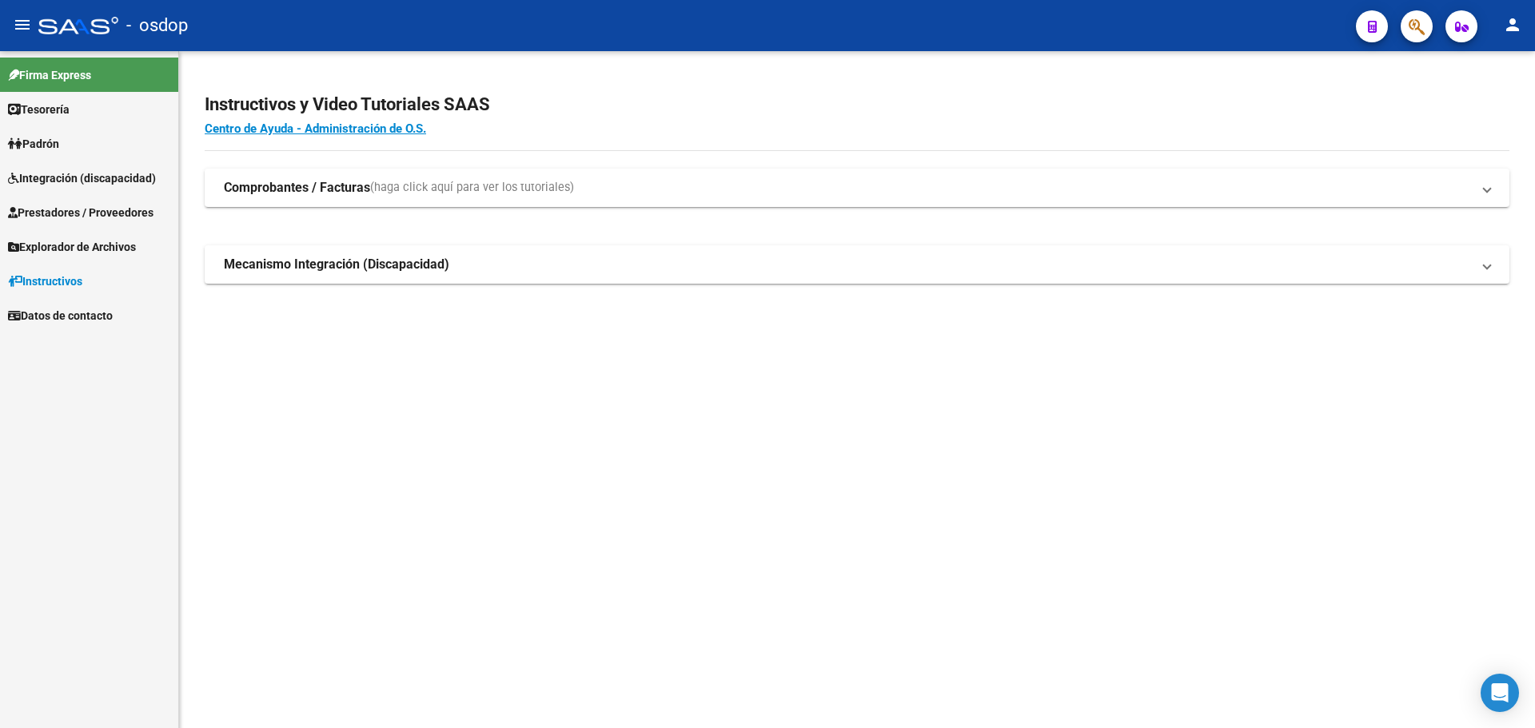
click at [119, 216] on span "Prestadores / Proveedores" at bounding box center [81, 213] width 146 height 18
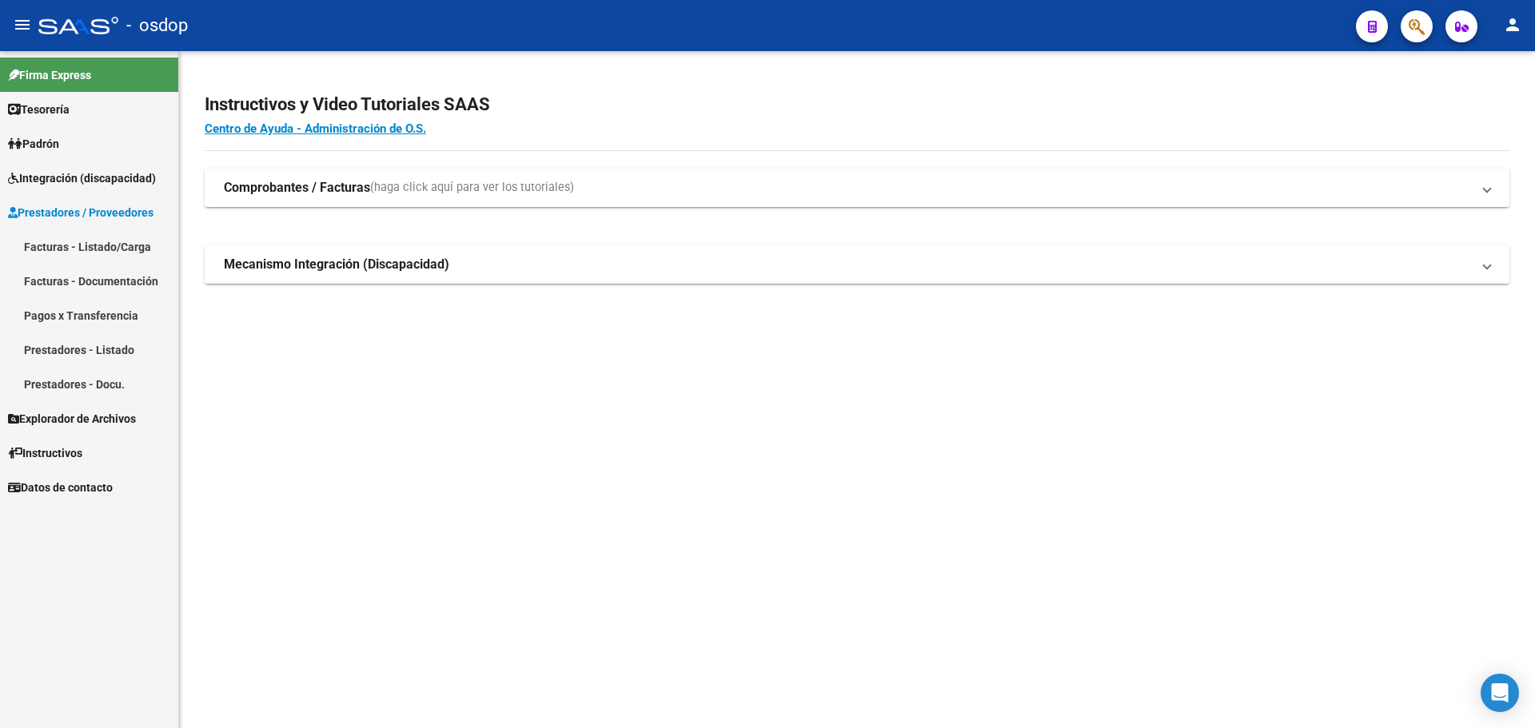
click at [134, 247] on link "Facturas - Listado/Carga" at bounding box center [89, 246] width 178 height 34
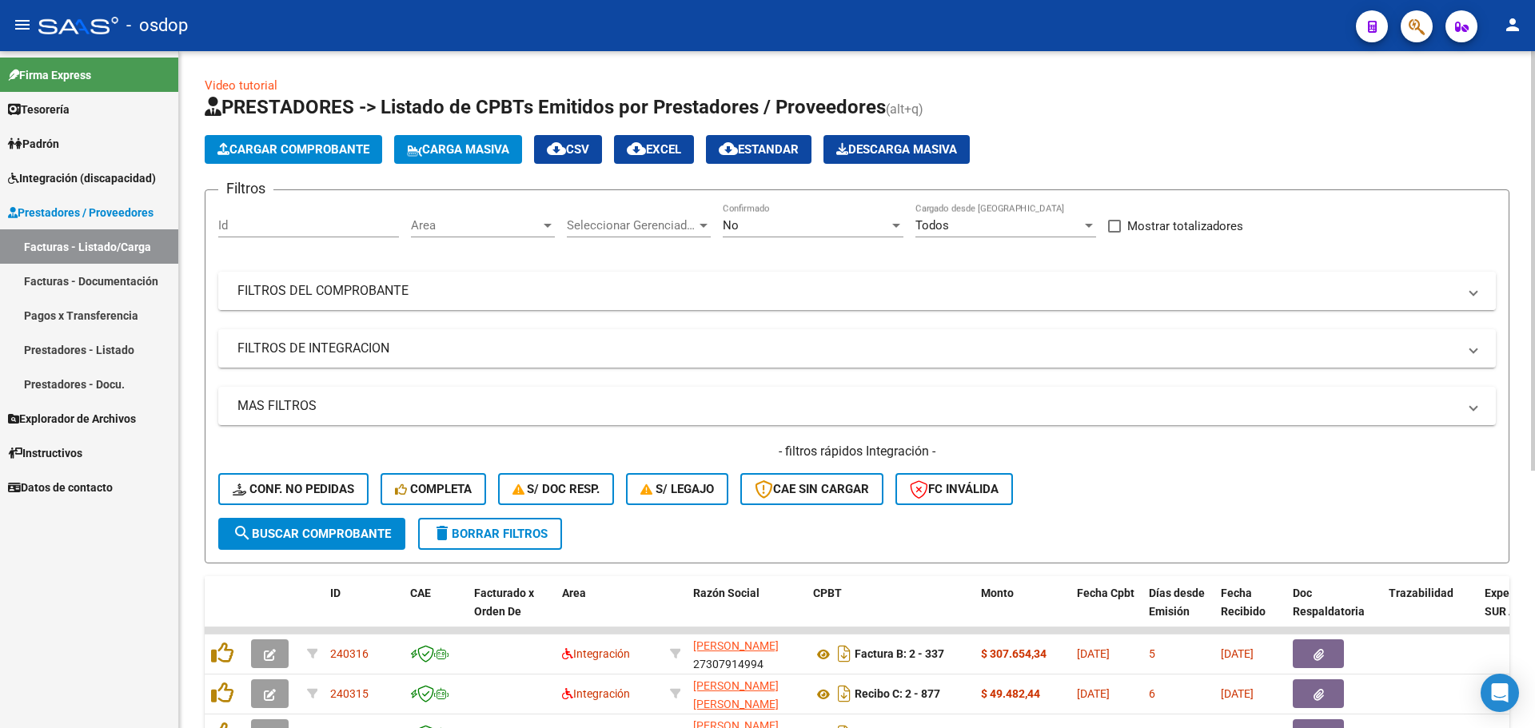
click at [440, 289] on mat-panel-title "FILTROS DEL COMPROBANTE" at bounding box center [847, 291] width 1220 height 18
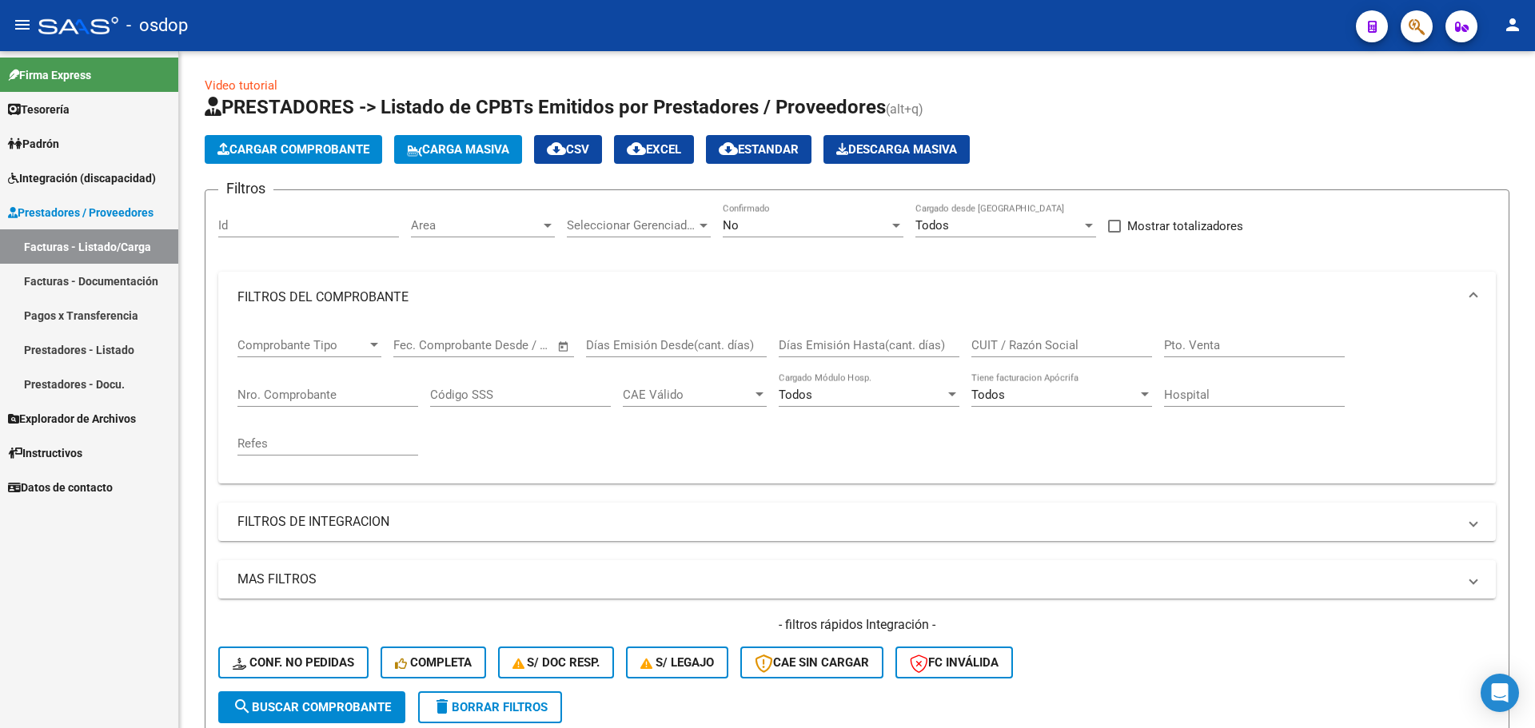
click at [93, 346] on link "Prestadores - Listado" at bounding box center [89, 350] width 178 height 34
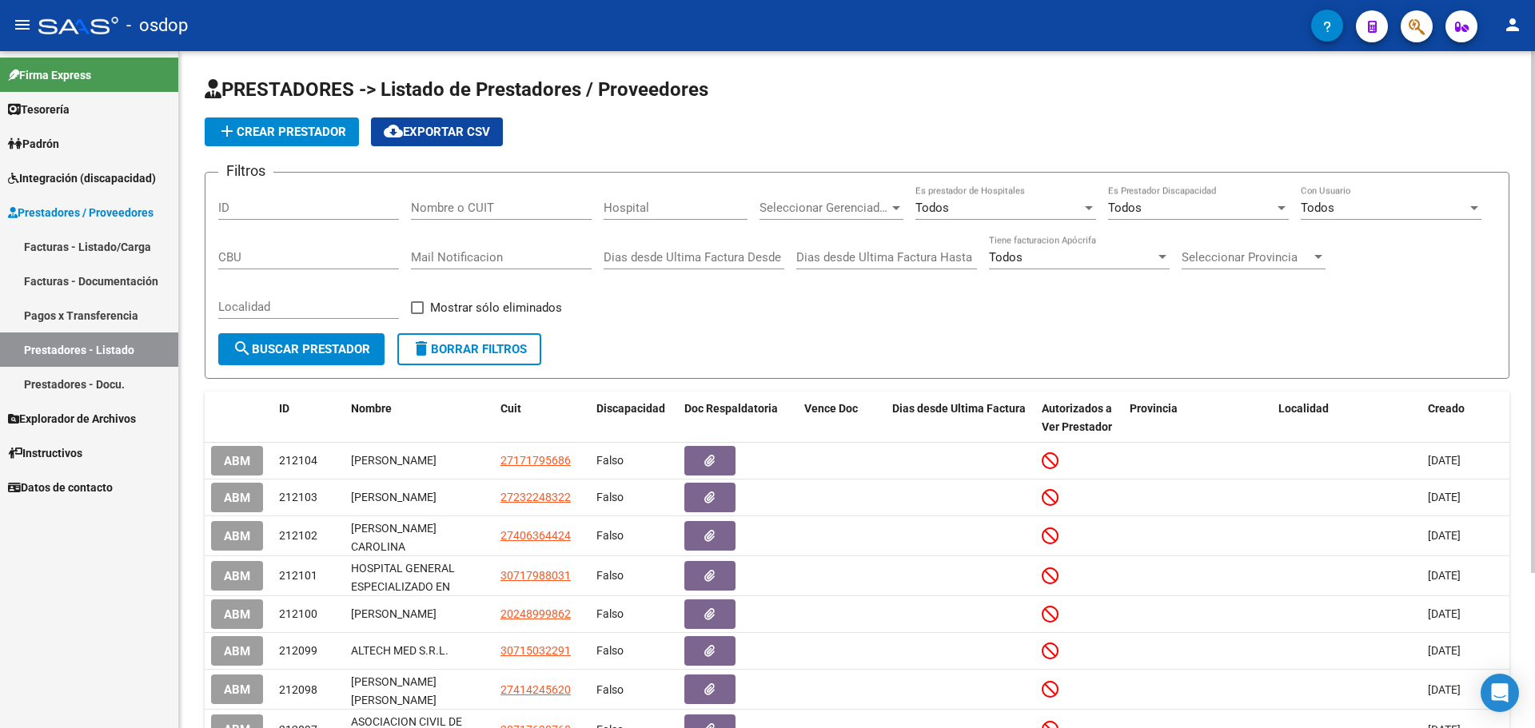
click at [522, 209] on input "Nombre o CUIT" at bounding box center [501, 208] width 181 height 14
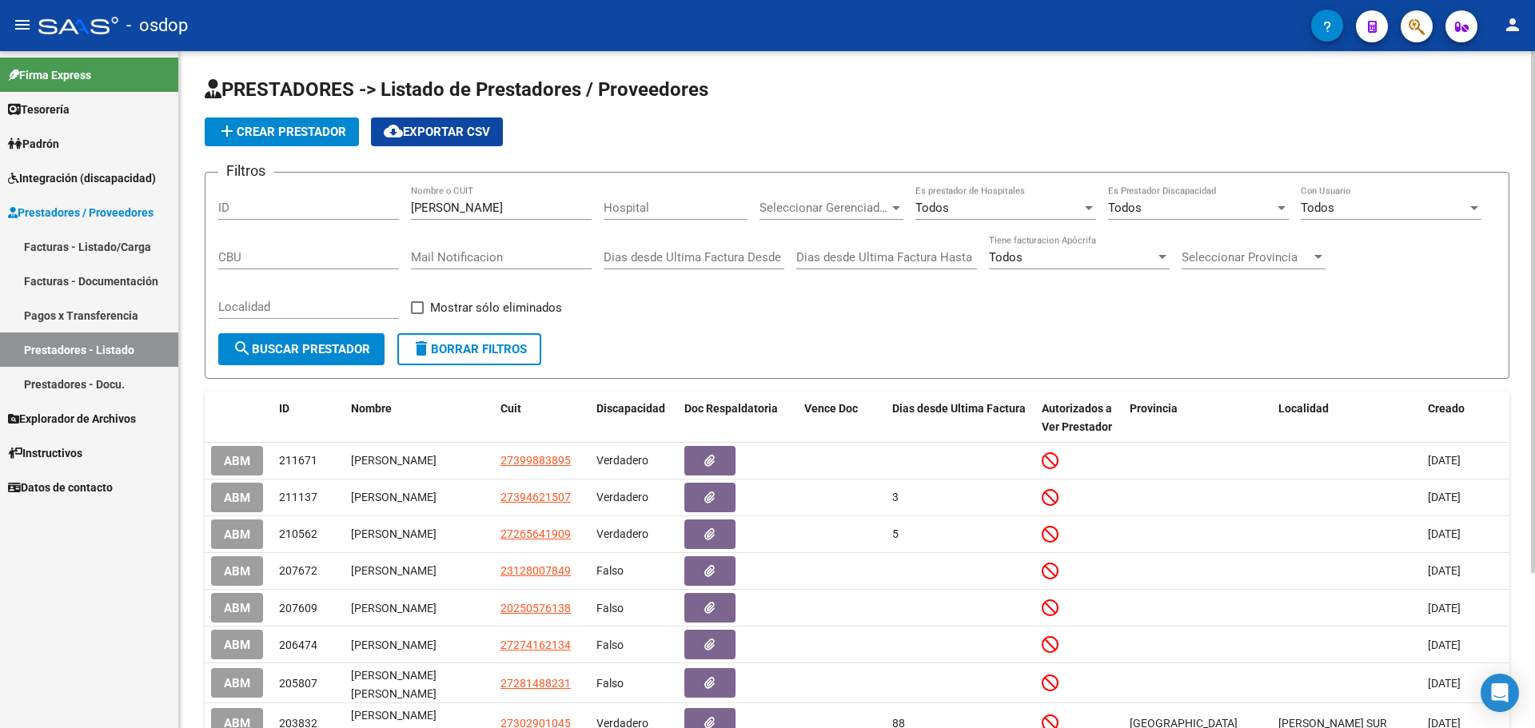
click at [513, 211] on input "[PERSON_NAME]" at bounding box center [501, 208] width 181 height 14
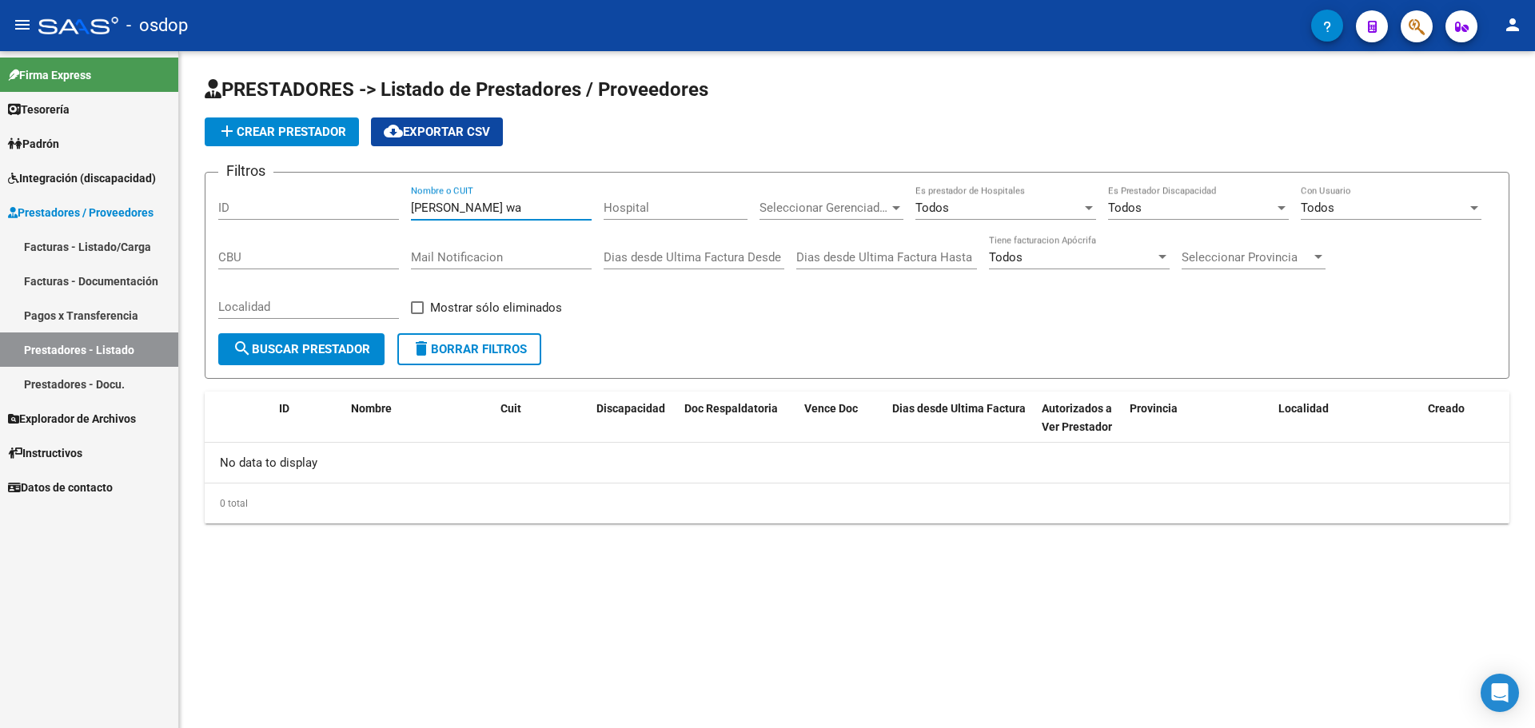
click at [438, 212] on input "[PERSON_NAME] wa" at bounding box center [501, 208] width 181 height 14
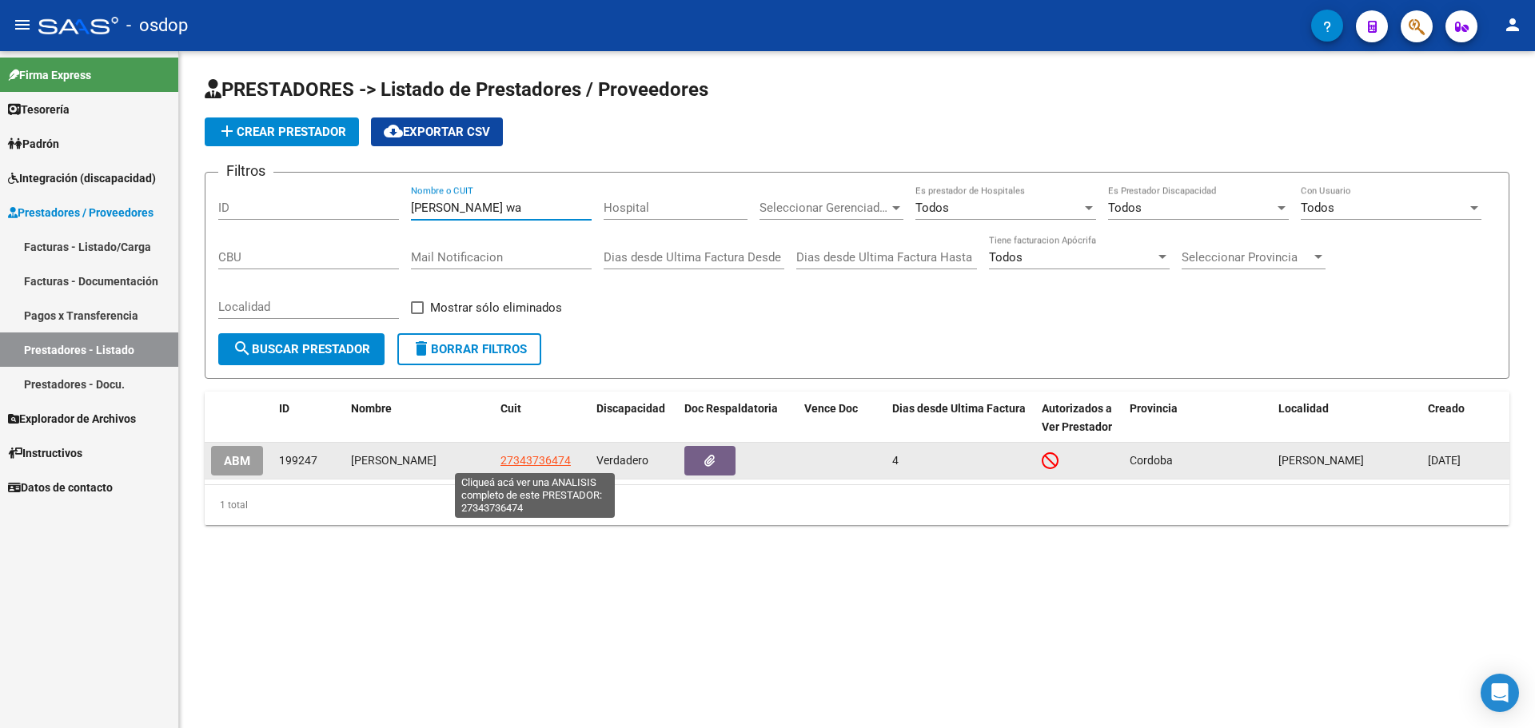
type input "[PERSON_NAME] wa"
click at [530, 455] on span "27343736474" at bounding box center [536, 460] width 70 height 13
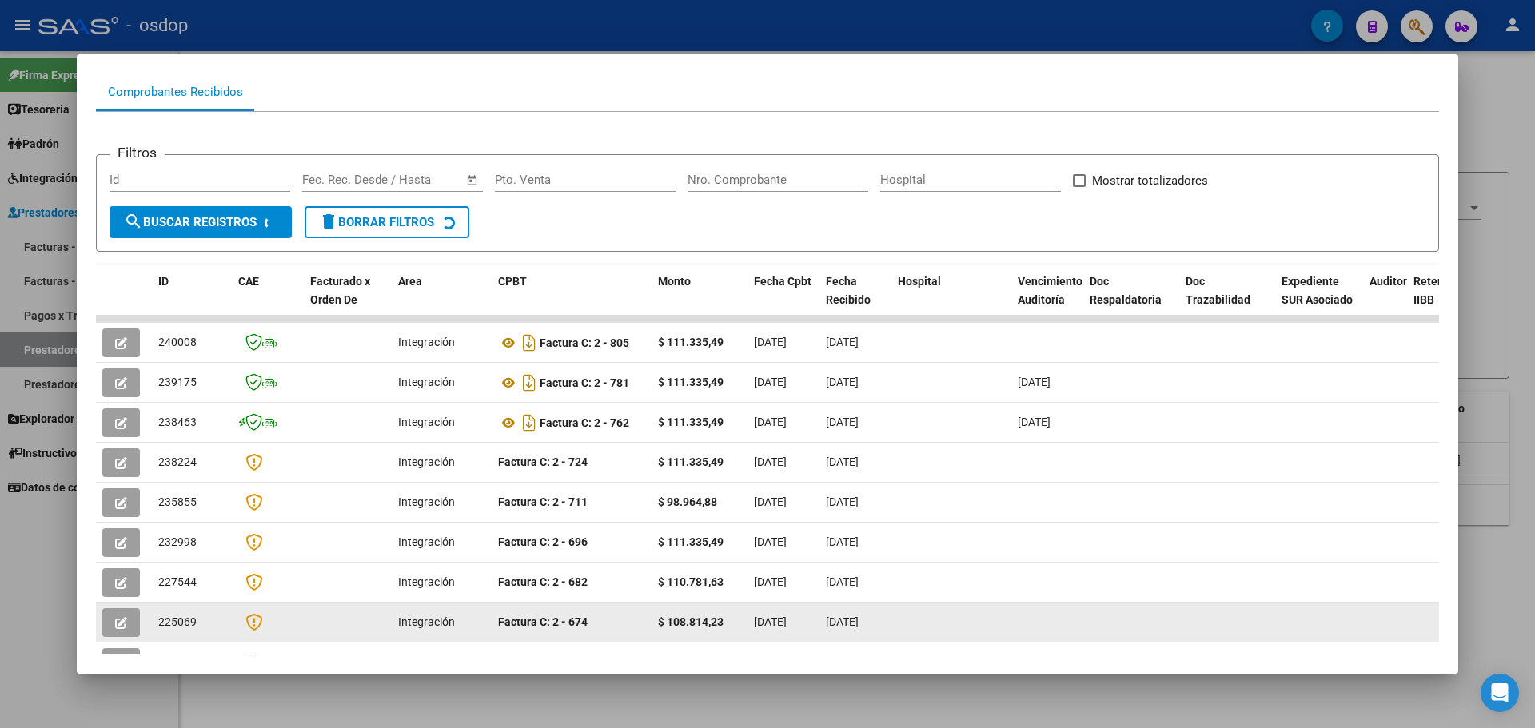
scroll to position [160, 0]
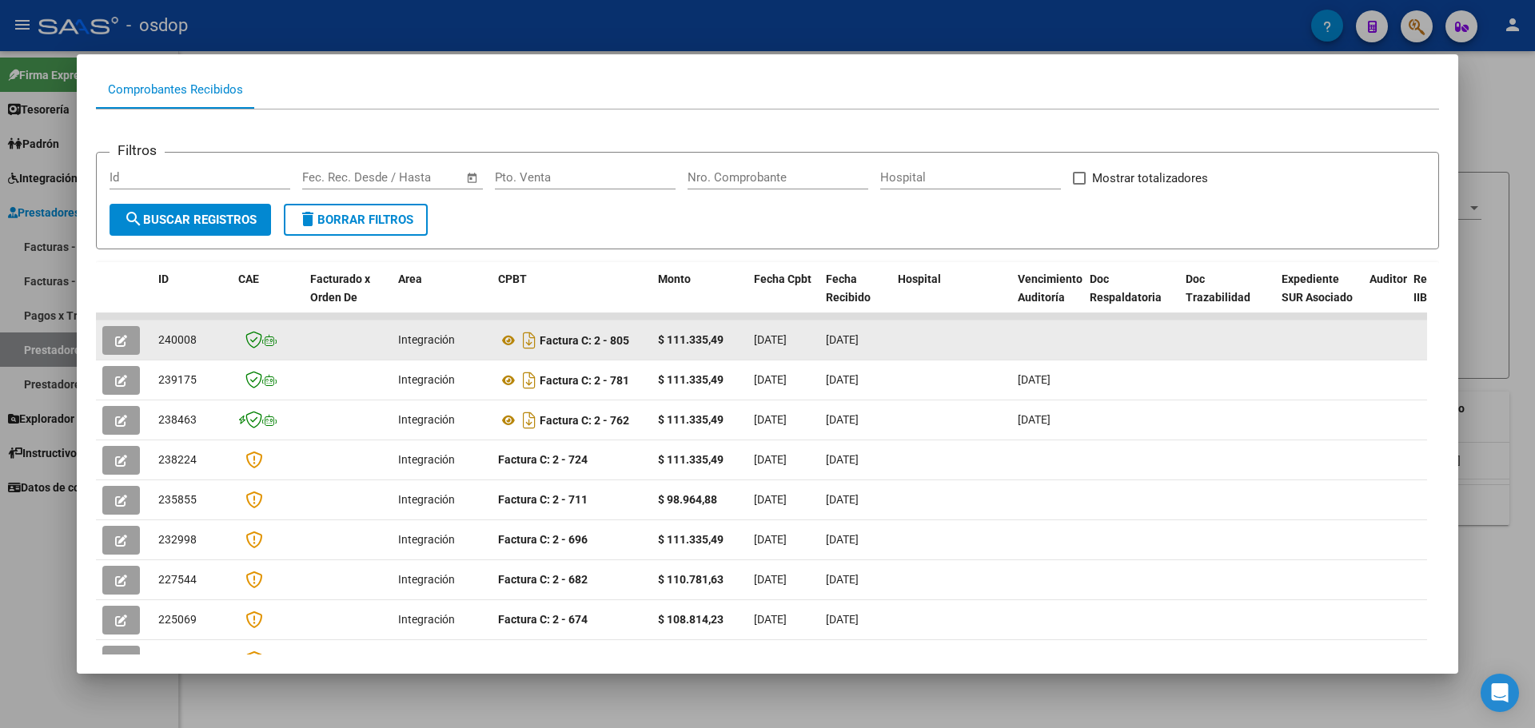
click at [176, 338] on span "240008" at bounding box center [177, 339] width 38 height 13
copy span "240008"
click at [122, 344] on icon "button" at bounding box center [121, 341] width 12 height 12
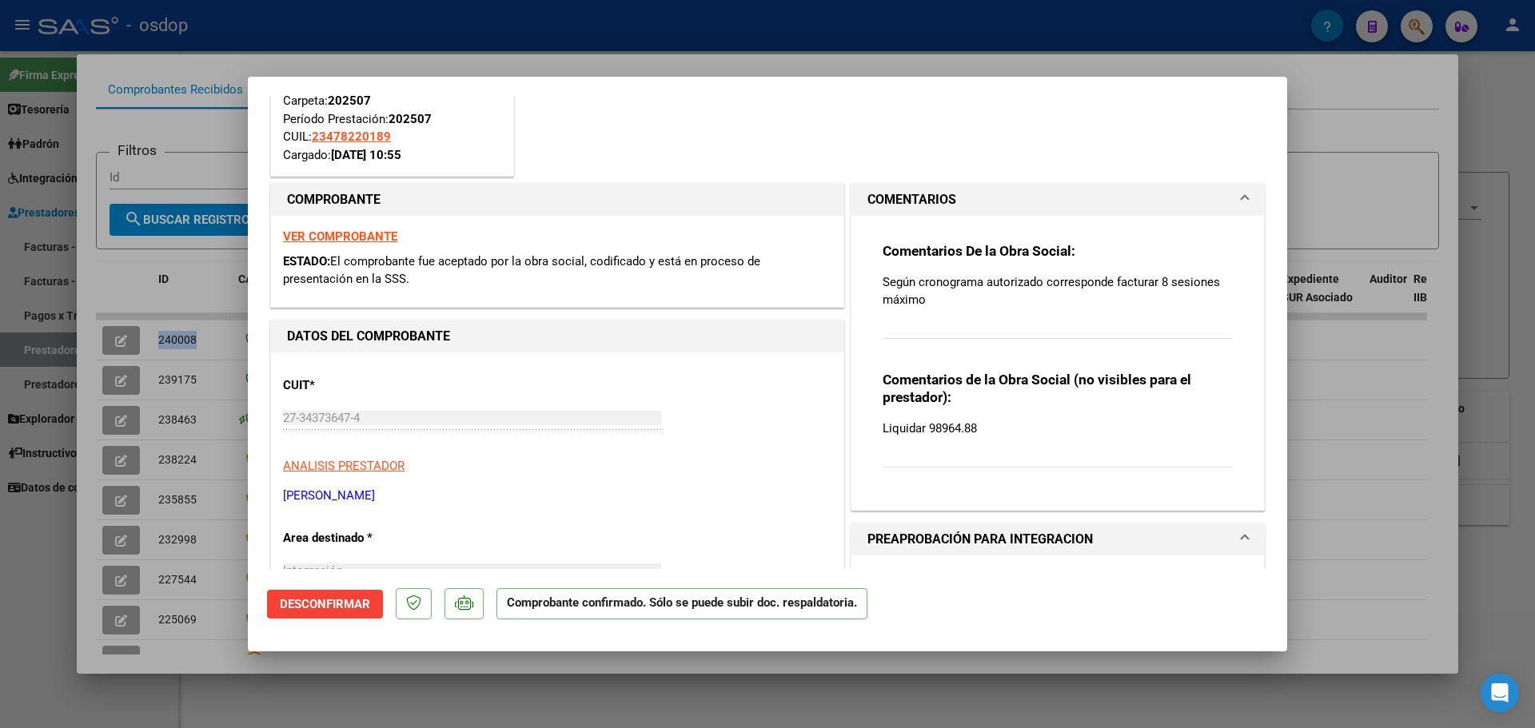
click at [364, 228] on div "VER COMPROBANTE ESTADO: El comprobante fue aceptado por la obra social, codific…" at bounding box center [557, 261] width 572 height 91
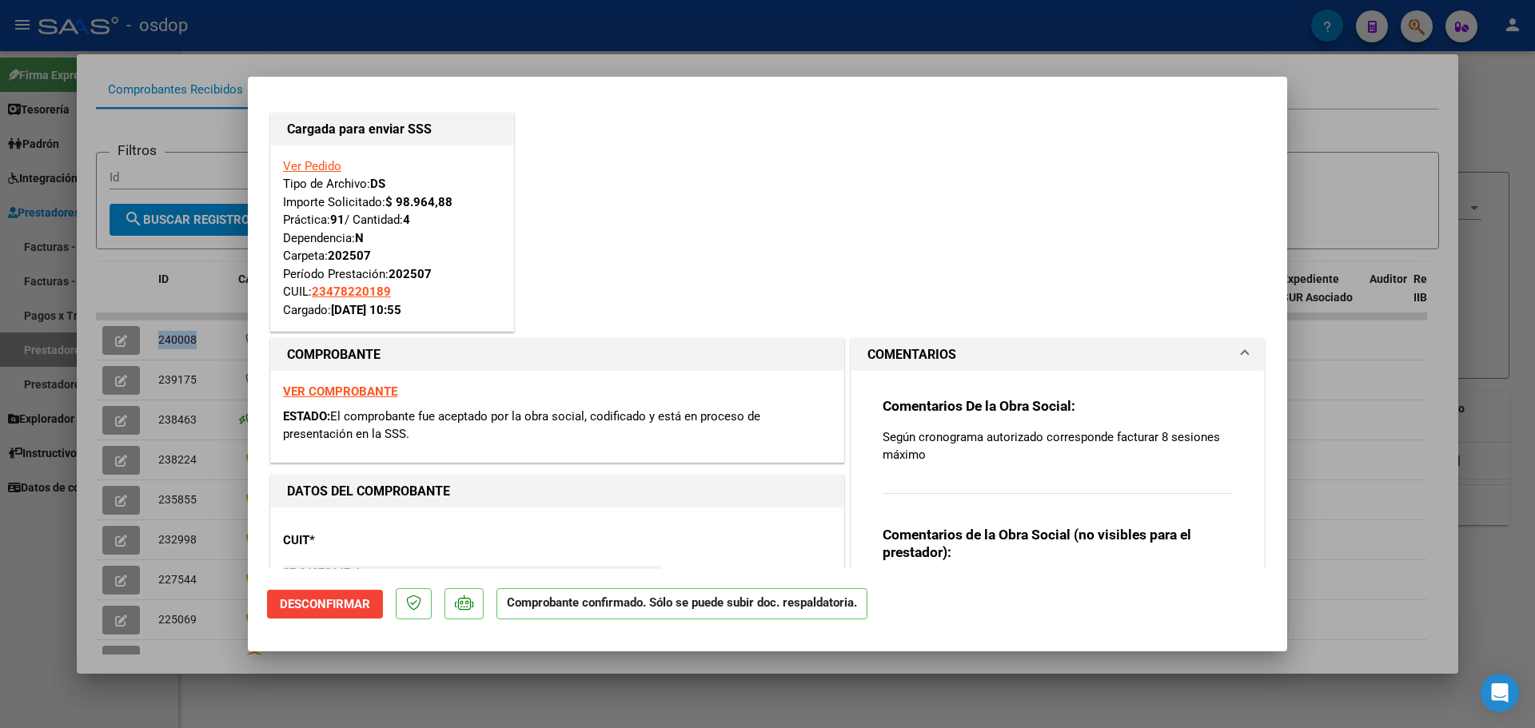
scroll to position [0, 0]
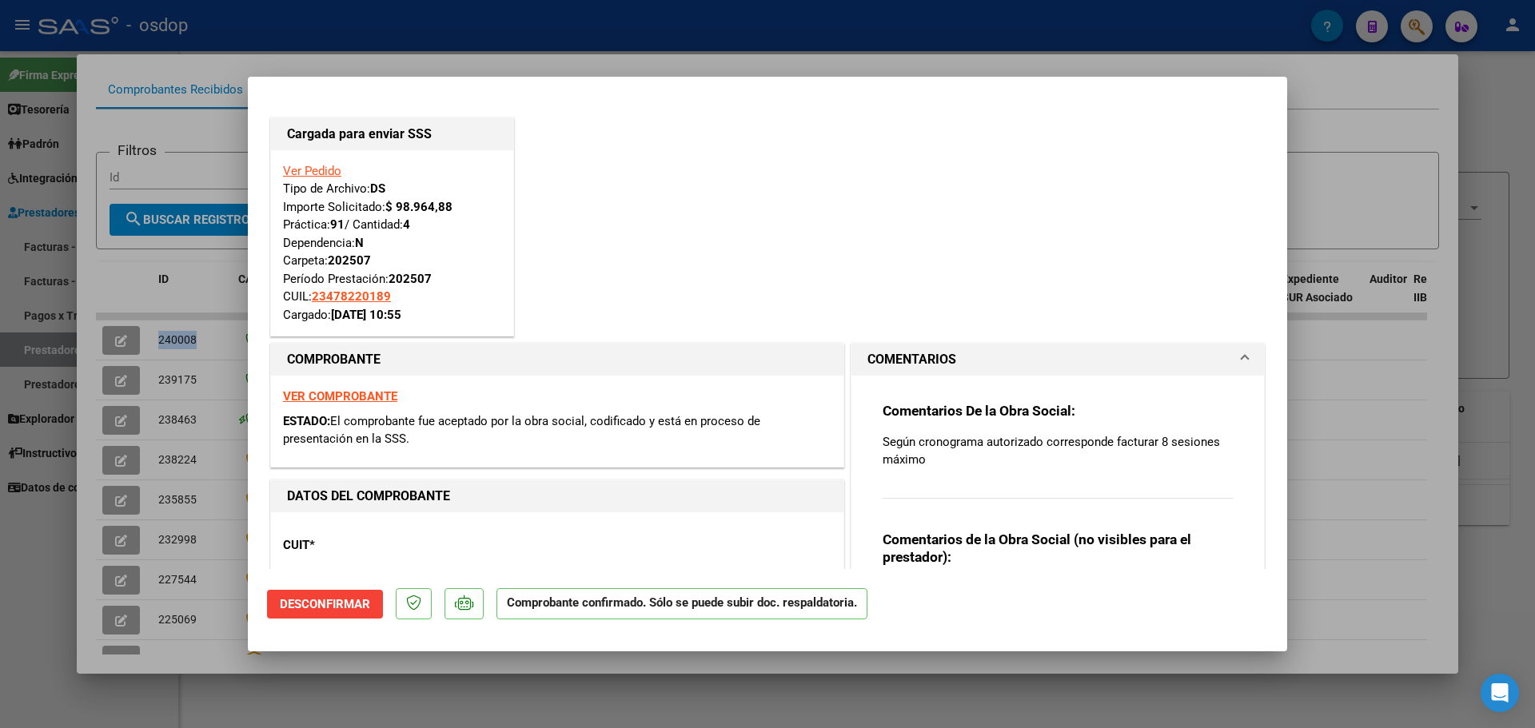
click at [383, 50] on div at bounding box center [767, 364] width 1535 height 728
type input "$ 0,00"
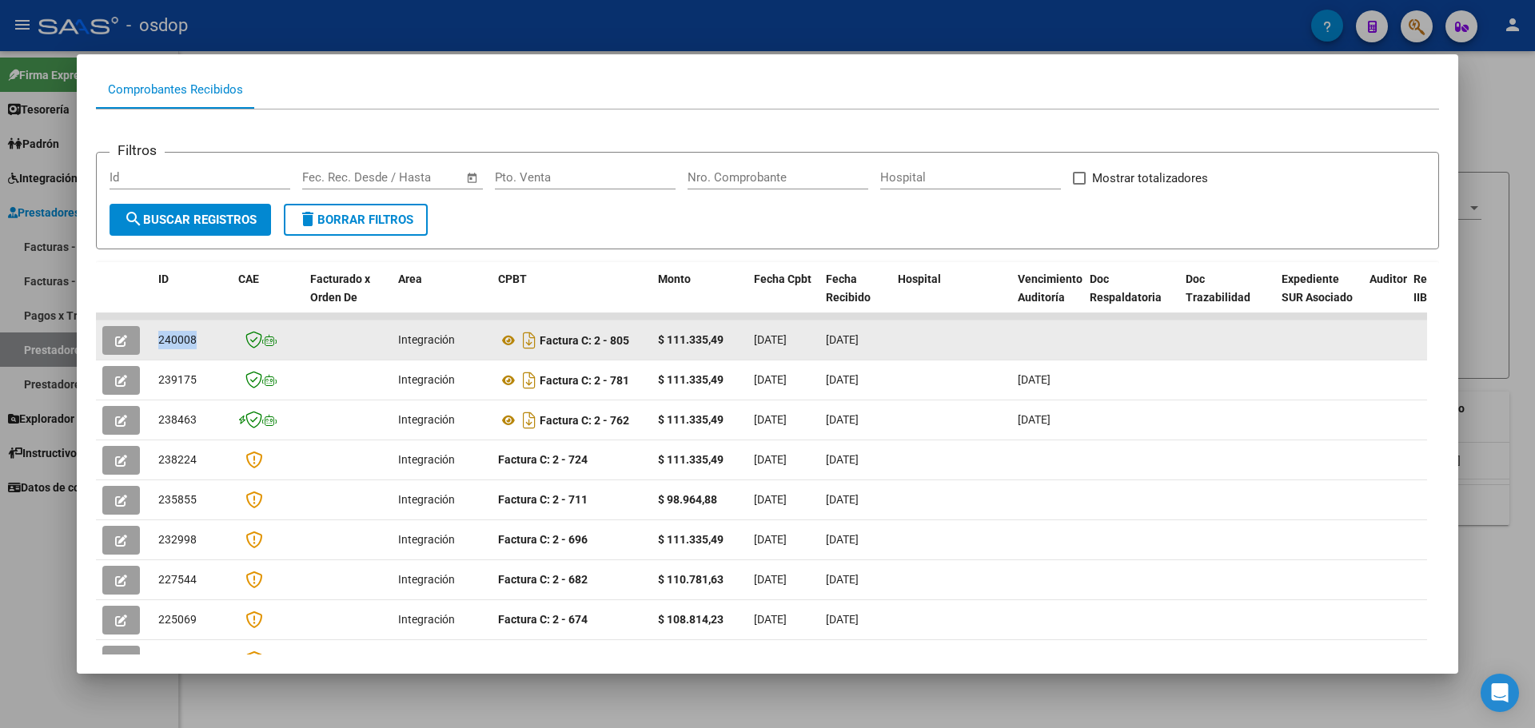
click at [122, 345] on icon "button" at bounding box center [121, 341] width 12 height 12
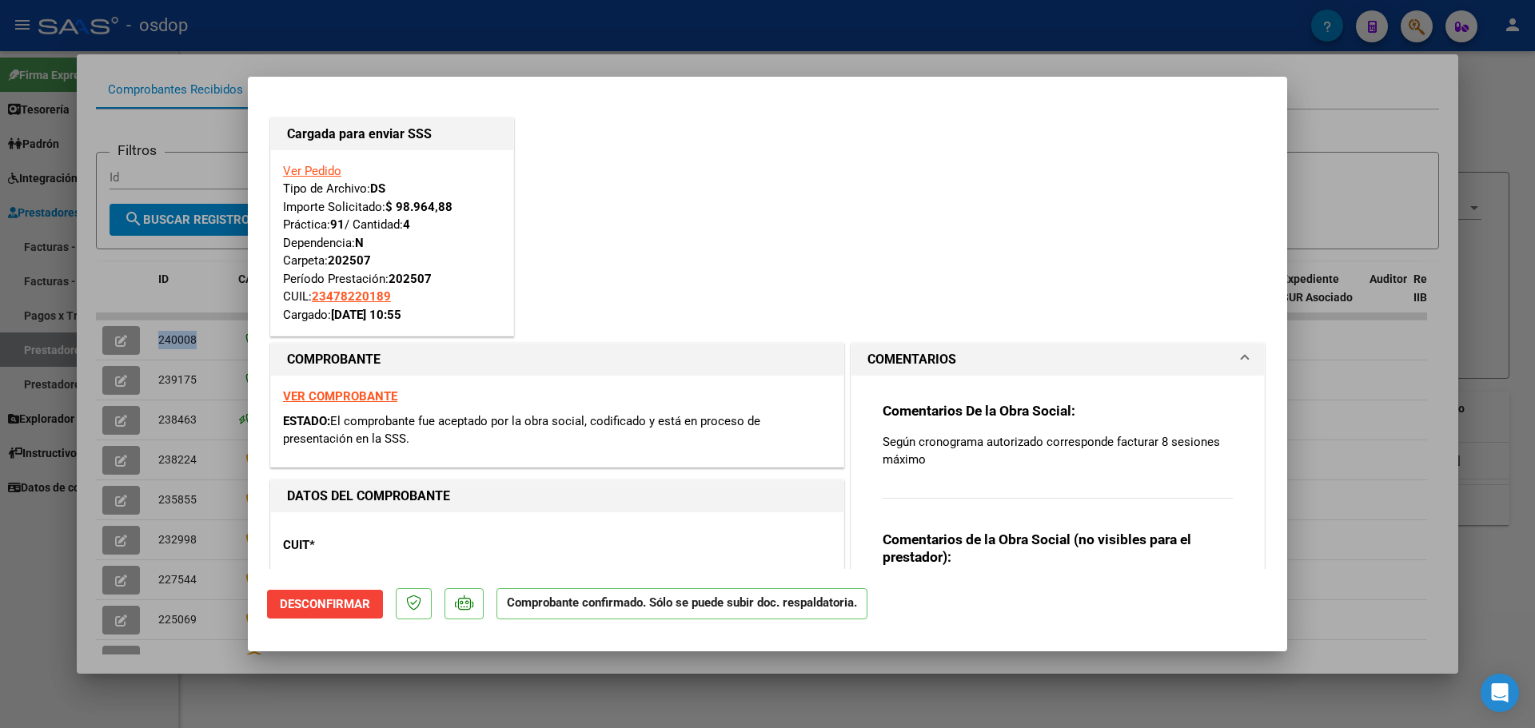
click at [826, 54] on div at bounding box center [767, 364] width 1535 height 728
type input "$ 0,00"
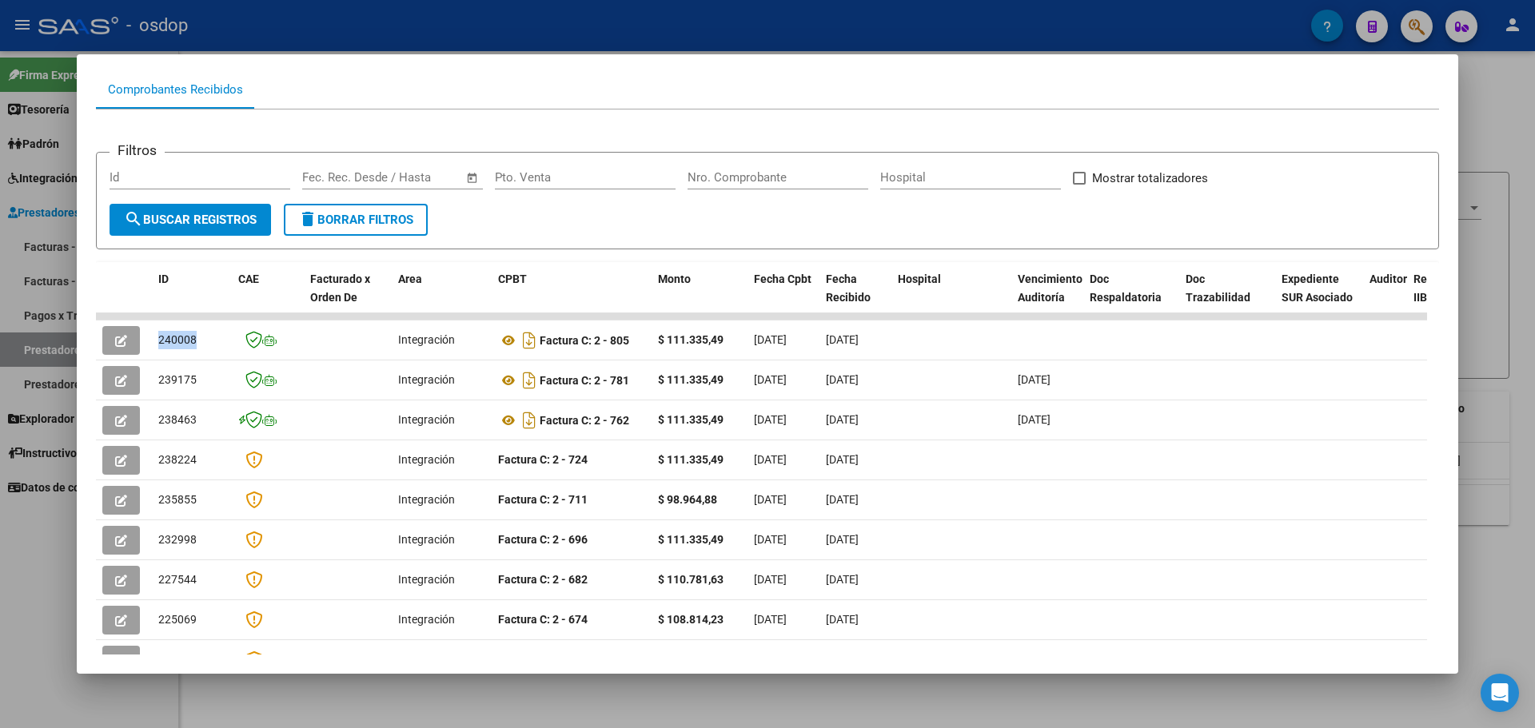
drag, startPoint x: 807, startPoint y: 699, endPoint x: 1308, endPoint y: 588, distance: 513.3
click at [813, 698] on div at bounding box center [767, 364] width 1535 height 728
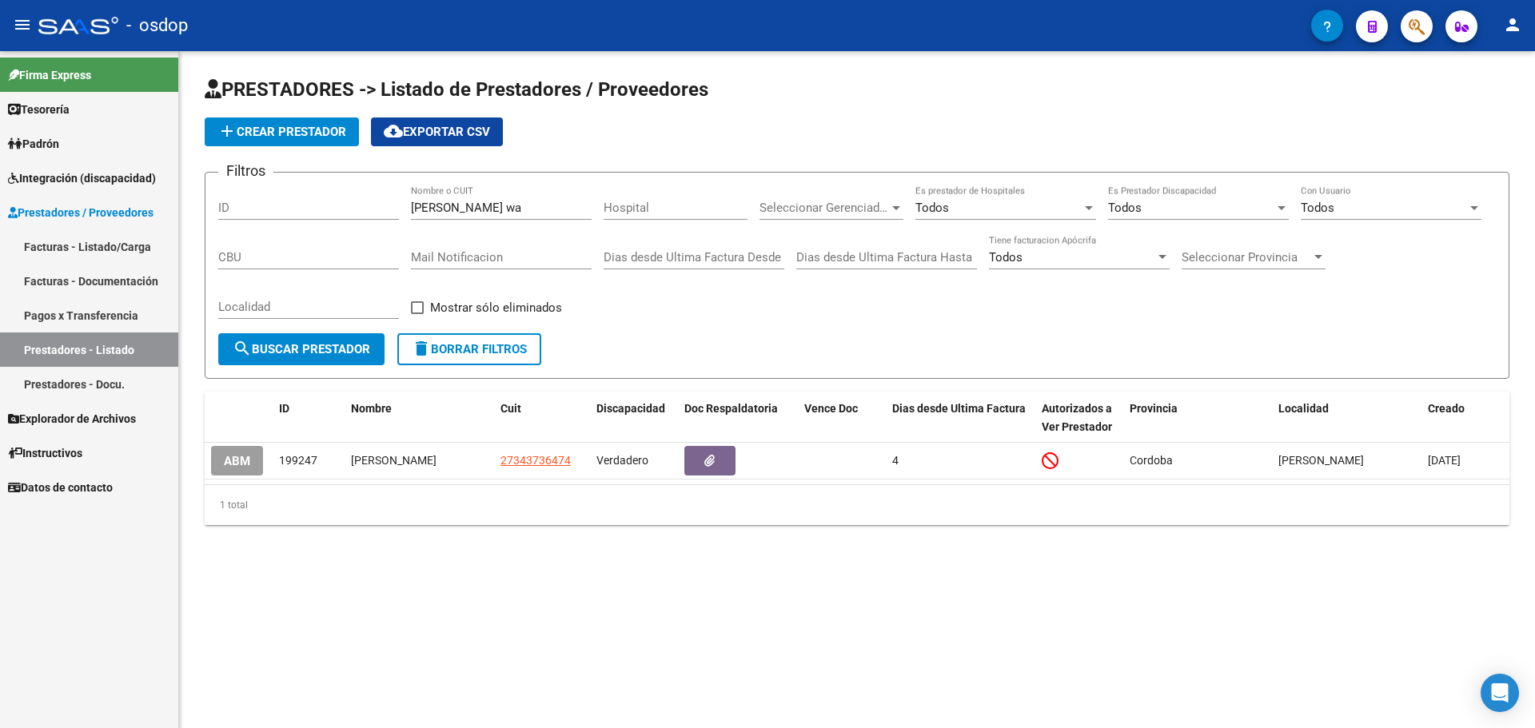
click at [101, 249] on link "Facturas - Listado/Carga" at bounding box center [89, 246] width 178 height 34
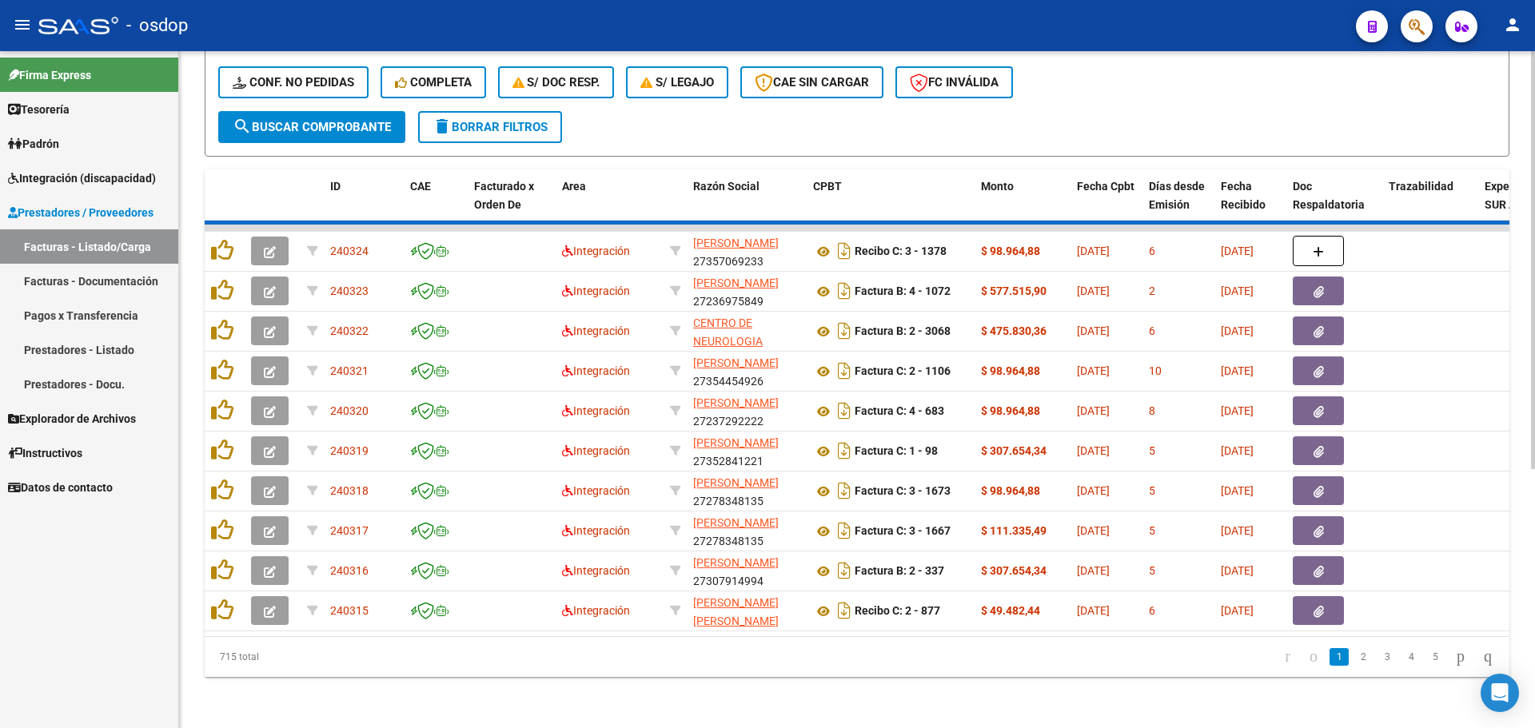
scroll to position [415, 0]
